Goal: Task Accomplishment & Management: Use online tool/utility

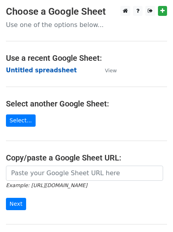
click at [53, 71] on strong "Untitled spreadsheet" at bounding box center [41, 70] width 71 height 7
click at [40, 67] on strong "Untitled spreadsheet" at bounding box center [41, 70] width 71 height 7
click at [52, 73] on strong "Untitled spreadsheet" at bounding box center [41, 70] width 71 height 7
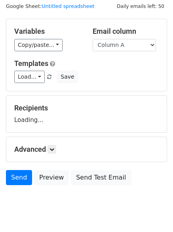
scroll to position [45, 0]
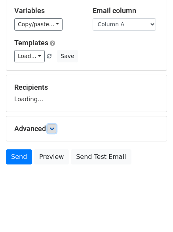
click at [54, 128] on icon at bounding box center [52, 128] width 5 height 5
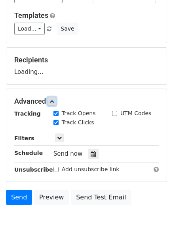
scroll to position [112, 0]
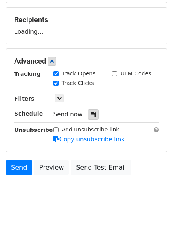
click at [92, 117] on div at bounding box center [93, 114] width 11 height 10
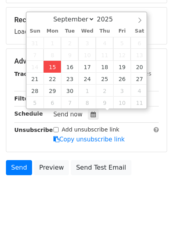
type input "2025-09-15 12:00"
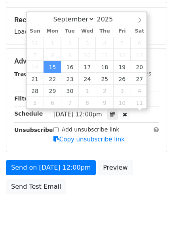
scroll to position [0, 0]
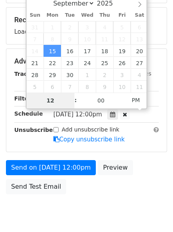
type input "4"
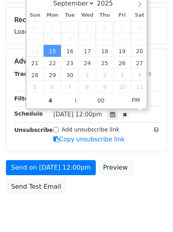
type input "2025-09-15 16:00"
click at [93, 203] on body "New Campaign Daily emails left: 50 Google Sheet: Untitled spreadsheet Variables…" at bounding box center [86, 62] width 173 height 336
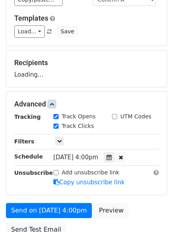
scroll to position [0, 0]
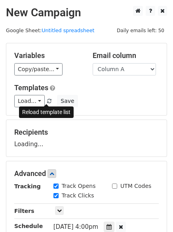
click at [48, 101] on span at bounding box center [49, 101] width 4 height 5
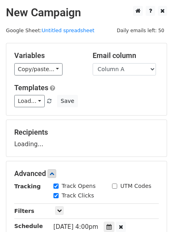
click at [118, 107] on div "Variables Copy/paste... {{Column A}} {{Column B}} {{Column C}} {{Column D}} {{C…" at bounding box center [86, 79] width 161 height 72
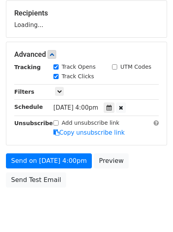
scroll to position [142, 0]
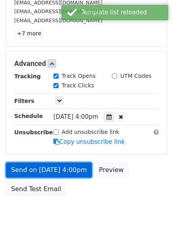
click at [68, 167] on link "Send on Sep 15 at 4:00pm" at bounding box center [49, 169] width 86 height 15
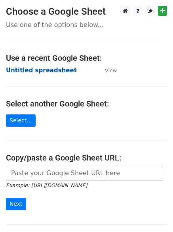
click at [48, 72] on strong "Untitled spreadsheet" at bounding box center [41, 70] width 71 height 7
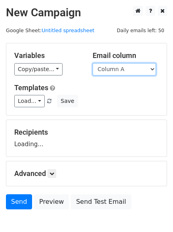
click at [127, 75] on select "Column A Column B Column C Column D Column E" at bounding box center [124, 69] width 63 height 12
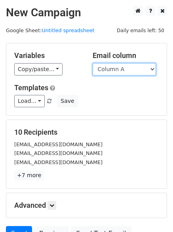
click at [123, 73] on select "Column A Column B Column C Column D Column E" at bounding box center [124, 69] width 63 height 12
select select "Column B"
click at [93, 63] on select "Column A Column B Column C Column D Column E" at bounding box center [124, 69] width 63 height 12
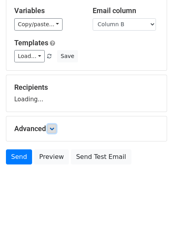
click at [50, 129] on link at bounding box center [52, 128] width 9 height 9
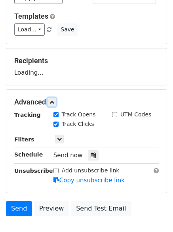
scroll to position [103, 0]
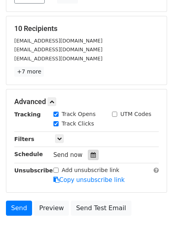
click at [92, 154] on icon at bounding box center [93, 155] width 5 height 6
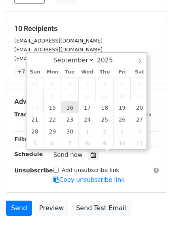
type input "2025-09-16 12:00"
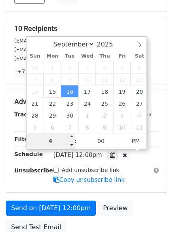
click at [62, 141] on input "4" at bounding box center [51, 141] width 48 height 16
type input "5"
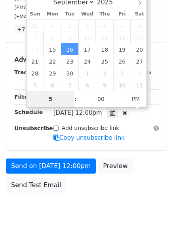
scroll to position [173, 0]
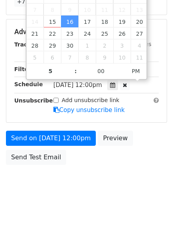
type input "2025-09-16 17:00"
click at [105, 178] on body "New Campaign Daily emails left: 50 Google Sheet: Untitled spreadsheet Variables…" at bounding box center [86, 17] width 173 height 368
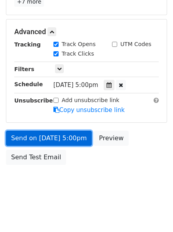
click at [74, 142] on link "Send on Sep 16 at 5:00pm" at bounding box center [49, 137] width 86 height 15
click at [77, 139] on link "Send on Sep 16 at 5:00pm" at bounding box center [49, 137] width 86 height 15
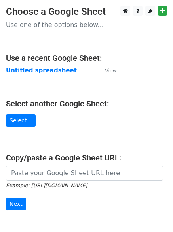
click at [56, 74] on strong "Untitled spreadsheet" at bounding box center [41, 70] width 71 height 7
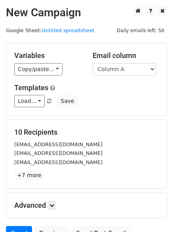
drag, startPoint x: 135, startPoint y: 69, endPoint x: 134, endPoint y: 74, distance: 4.8
click at [135, 69] on select "Column A Column B Column C Column D Column E" at bounding box center [124, 69] width 63 height 12
click at [131, 74] on select "Column A Column B Column C Column D Column E" at bounding box center [124, 69] width 63 height 12
select select "Column C"
click at [93, 63] on select "Column A Column B Column C Column D Column E" at bounding box center [124, 69] width 63 height 12
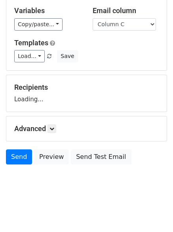
click at [59, 128] on h5 "Advanced" at bounding box center [86, 128] width 145 height 9
click at [54, 129] on icon at bounding box center [52, 128] width 5 height 5
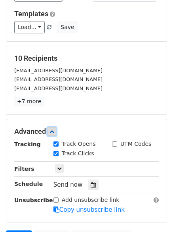
scroll to position [108, 0]
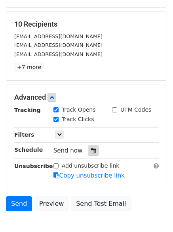
click at [94, 149] on div at bounding box center [93, 150] width 11 height 10
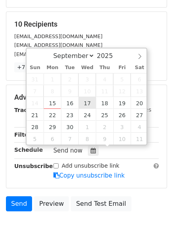
type input "[DATE] 12:00"
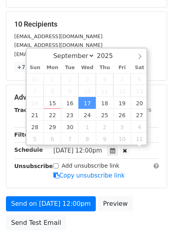
scroll to position [0, 0]
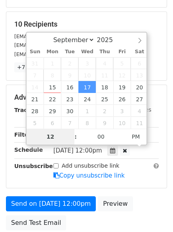
type input "6"
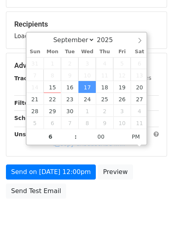
type input "[DATE] 18:00"
click at [84, 195] on div "Send on [DATE] 12:00pm Preview Send Test Email" at bounding box center [86, 183] width 173 height 38
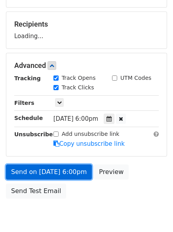
click at [61, 174] on link "Send on [DATE] 6:00pm" at bounding box center [49, 171] width 86 height 15
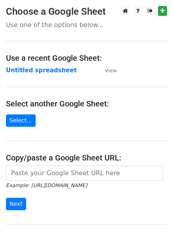
click at [53, 69] on strong "Untitled spreadsheet" at bounding box center [41, 70] width 71 height 7
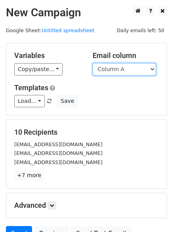
click at [122, 72] on select "Column A Column B Column C Column D Column E" at bounding box center [124, 69] width 63 height 12
select select "Column D"
click at [93, 63] on select "Column A Column B Column C Column D Column E" at bounding box center [124, 69] width 63 height 12
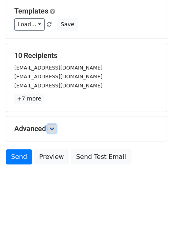
click at [53, 129] on icon at bounding box center [52, 128] width 5 height 5
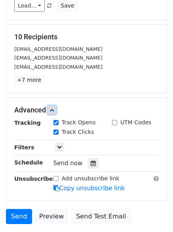
scroll to position [132, 0]
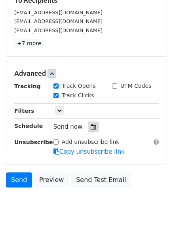
click at [90, 130] on div at bounding box center [93, 126] width 11 height 10
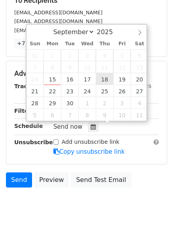
type input "2025-09-18 12:00"
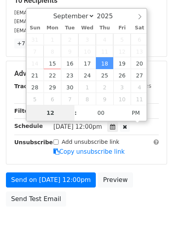
type input "7"
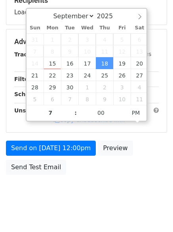
type input "2025-09-18 19:00"
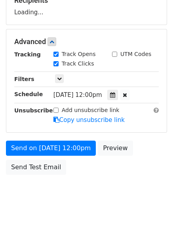
click at [92, 192] on body "New Campaign Daily emails left: 50 Google Sheet: Untitled spreadsheet Variables…" at bounding box center [86, 42] width 173 height 336
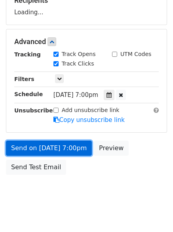
click at [75, 151] on link "Send on Sep 18 at 7:00pm" at bounding box center [49, 147] width 86 height 15
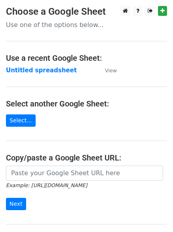
click at [48, 66] on td "Untitled spreadsheet" at bounding box center [51, 70] width 91 height 9
click at [56, 72] on strong "Untitled spreadsheet" at bounding box center [41, 70] width 71 height 7
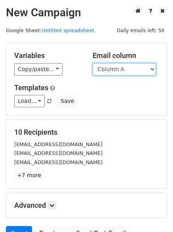
click at [131, 74] on select "Column A Column B Column C Column D Column E" at bounding box center [124, 69] width 63 height 12
click at [129, 72] on select "Column A Column B Column C Column D Column E" at bounding box center [124, 69] width 63 height 12
select select "Column E"
click at [93, 63] on select "Column A Column B Column C Column D Column E" at bounding box center [124, 69] width 63 height 12
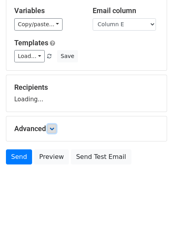
click at [54, 128] on icon at bounding box center [52, 128] width 5 height 5
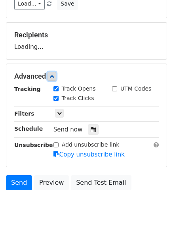
scroll to position [98, 0]
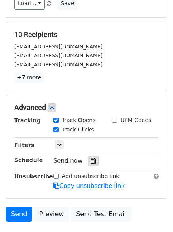
click at [94, 163] on div at bounding box center [93, 160] width 11 height 10
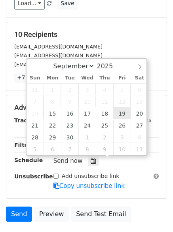
type input "[DATE] 12:00"
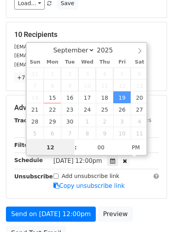
scroll to position [0, 0]
click at [61, 145] on input "7" at bounding box center [51, 147] width 48 height 16
type input "8"
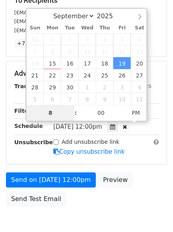
scroll to position [173, 0]
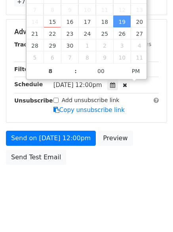
type input "[DATE] 20:00"
click at [88, 189] on body "New Campaign Daily emails left: 50 Google Sheet: Untitled spreadsheet Variables…" at bounding box center [86, 17] width 173 height 368
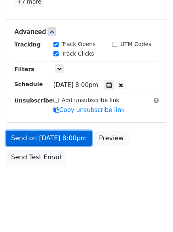
click at [67, 137] on link "Send on [DATE] 8:00pm" at bounding box center [49, 137] width 86 height 15
